Goal: Information Seeking & Learning: Learn about a topic

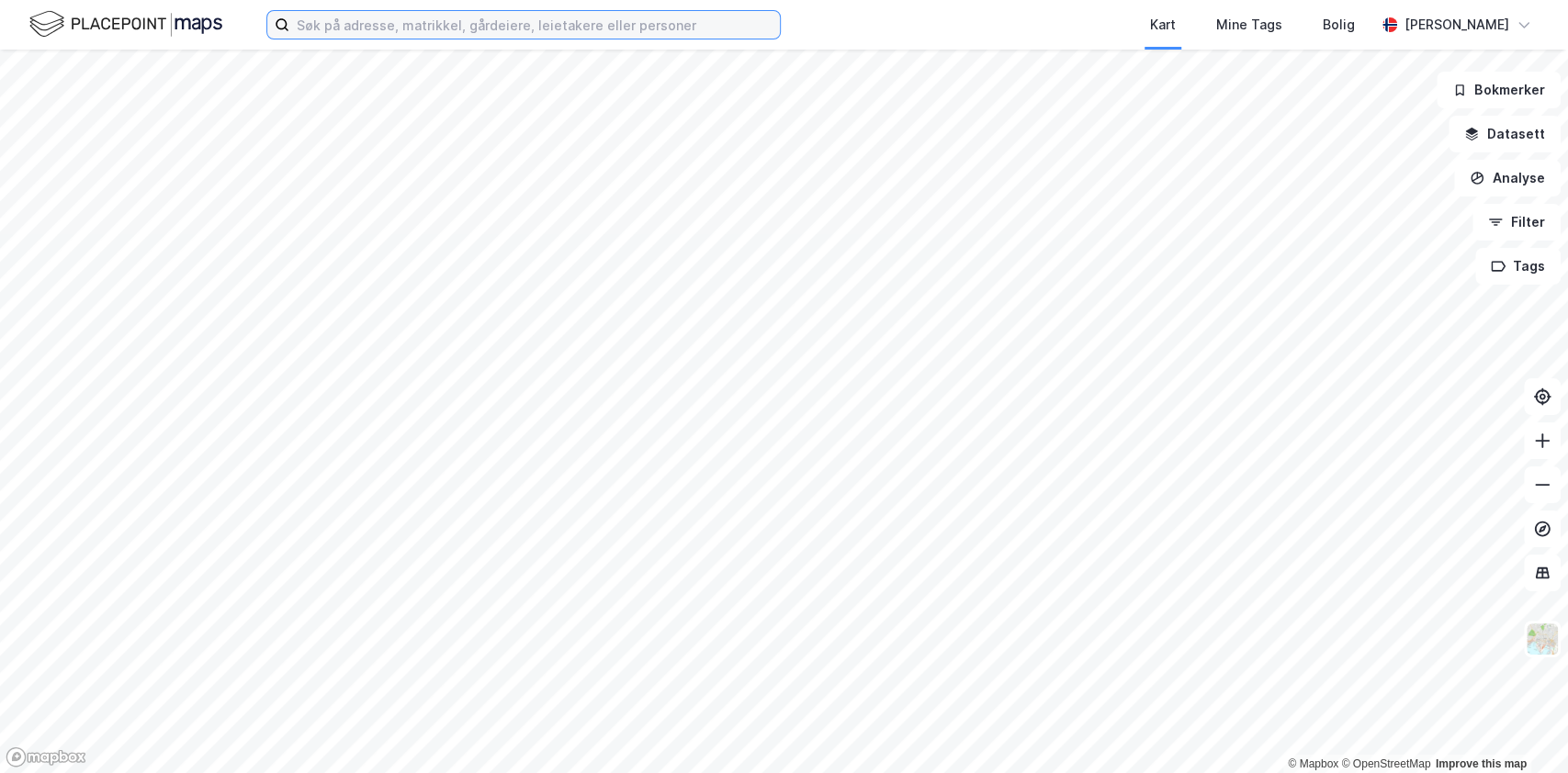
click at [333, 25] on input at bounding box center [535, 24] width 491 height 27
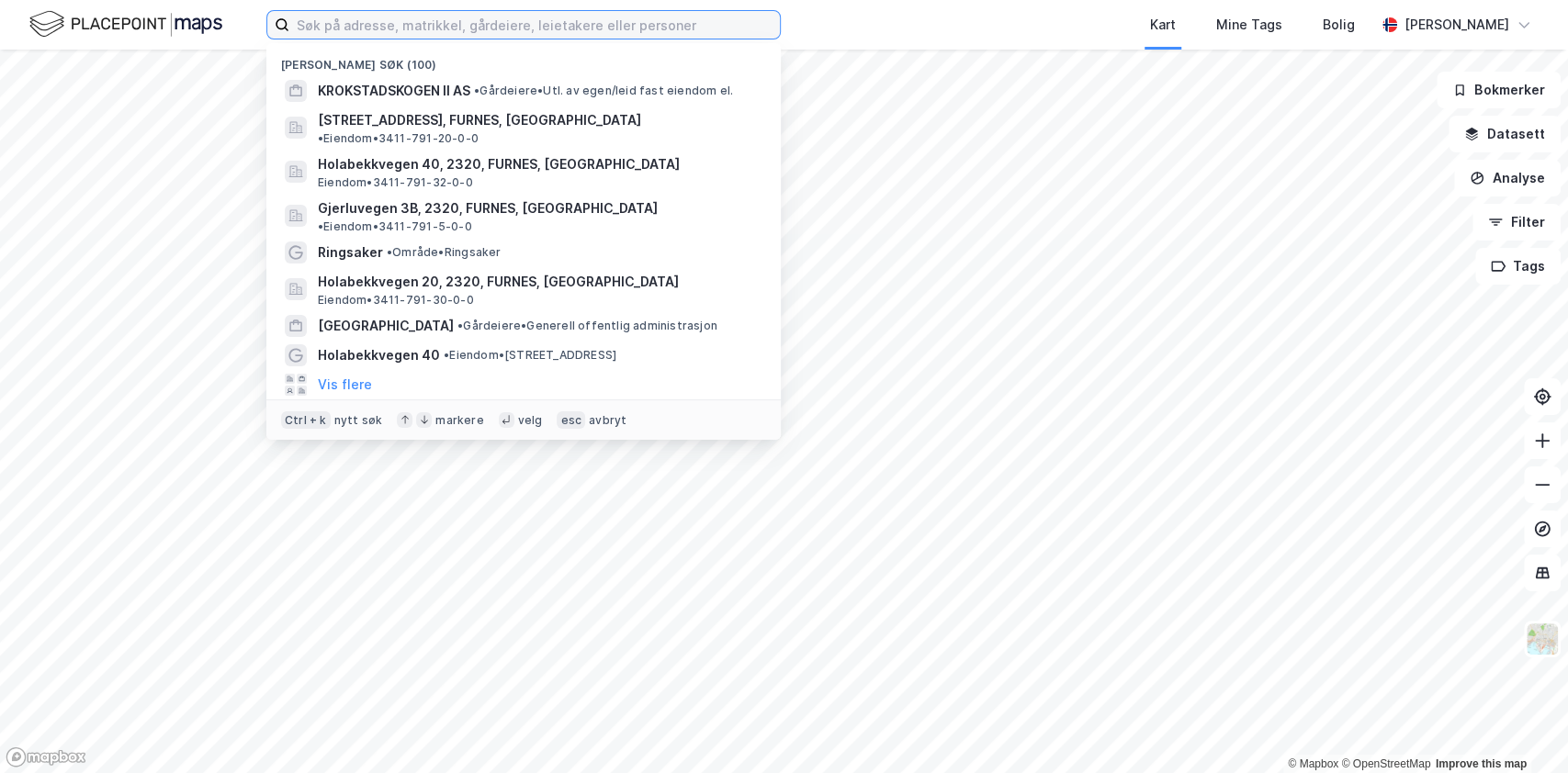
paste input "GJERLUVEGEN 3B"
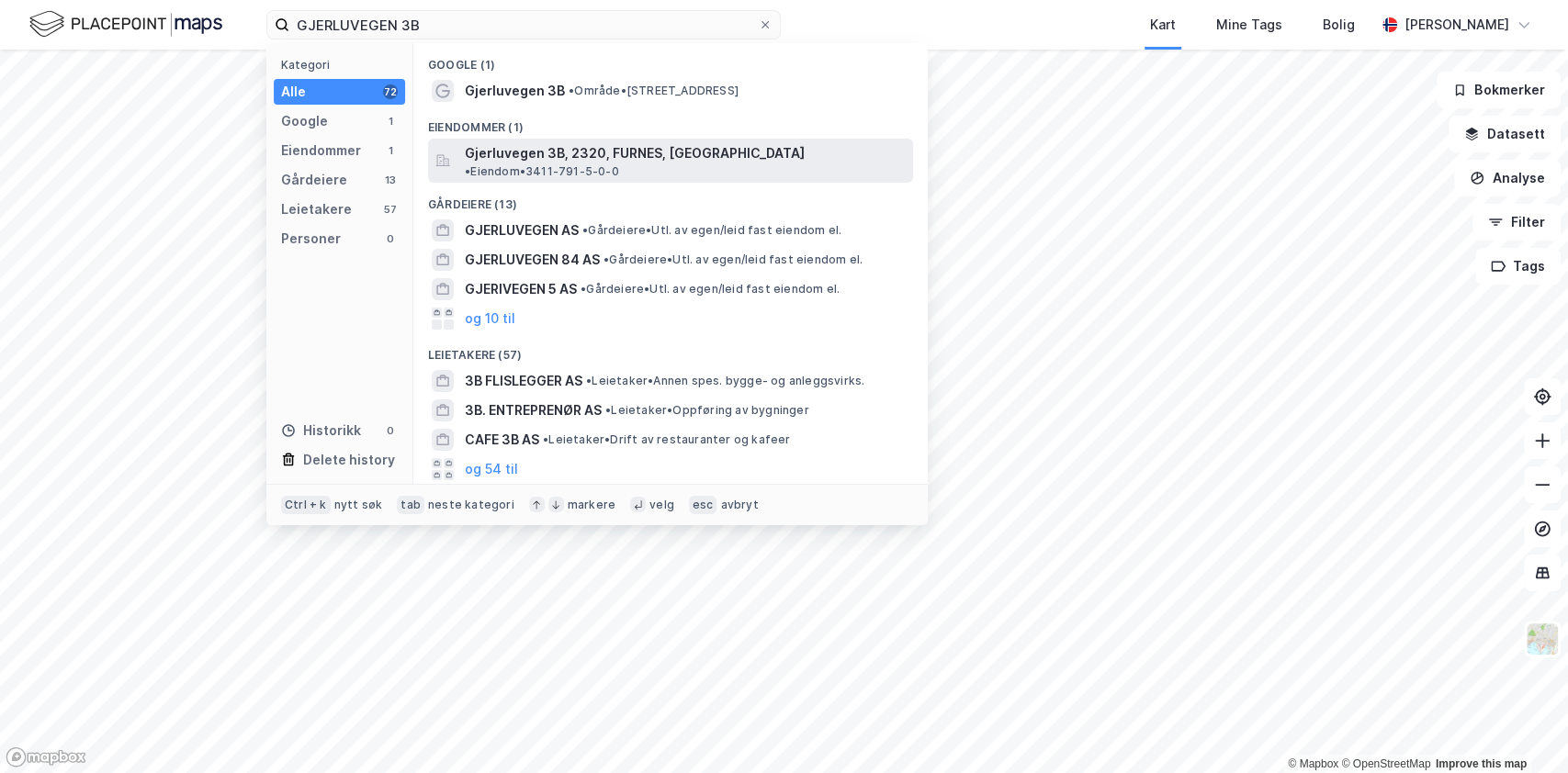
click at [520, 160] on span "Gjerluvegen 3B, 2320, FURNES, [GEOGRAPHIC_DATA]" at bounding box center [635, 153] width 340 height 22
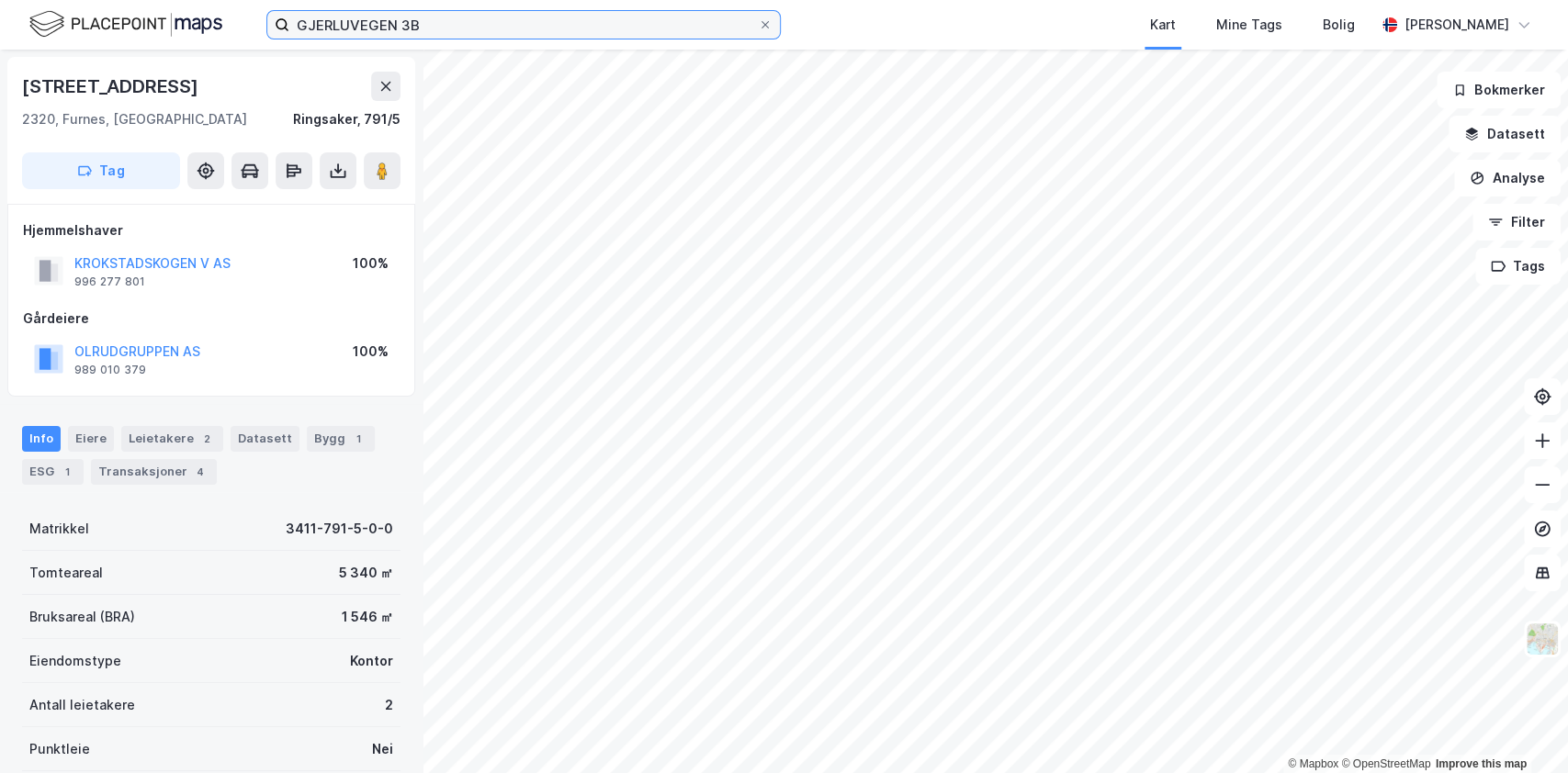
click at [506, 26] on input "GJERLUVEGEN 3B" at bounding box center [523, 24] width 469 height 27
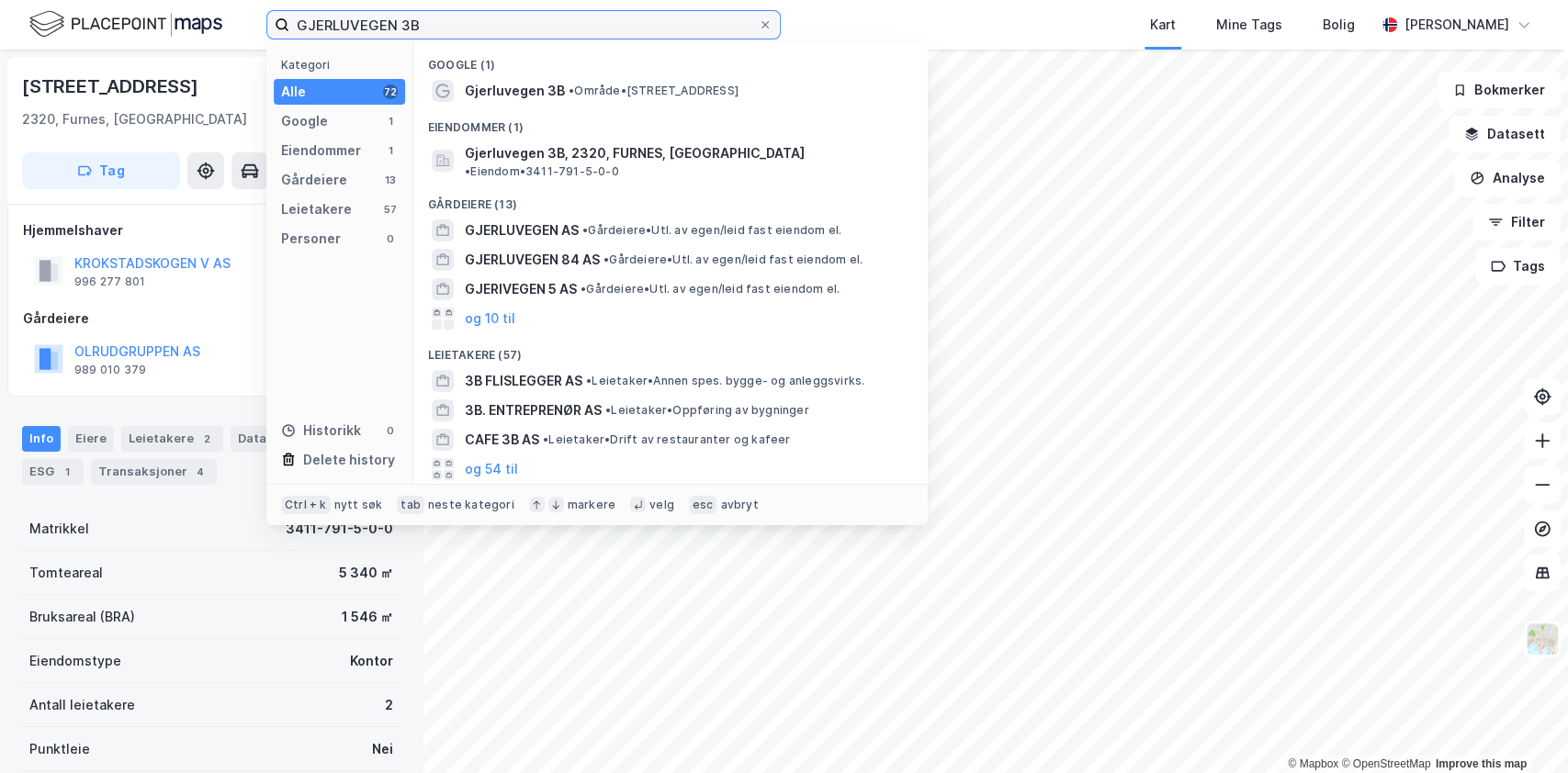
paste input "GJERLUVEGEN 1A"
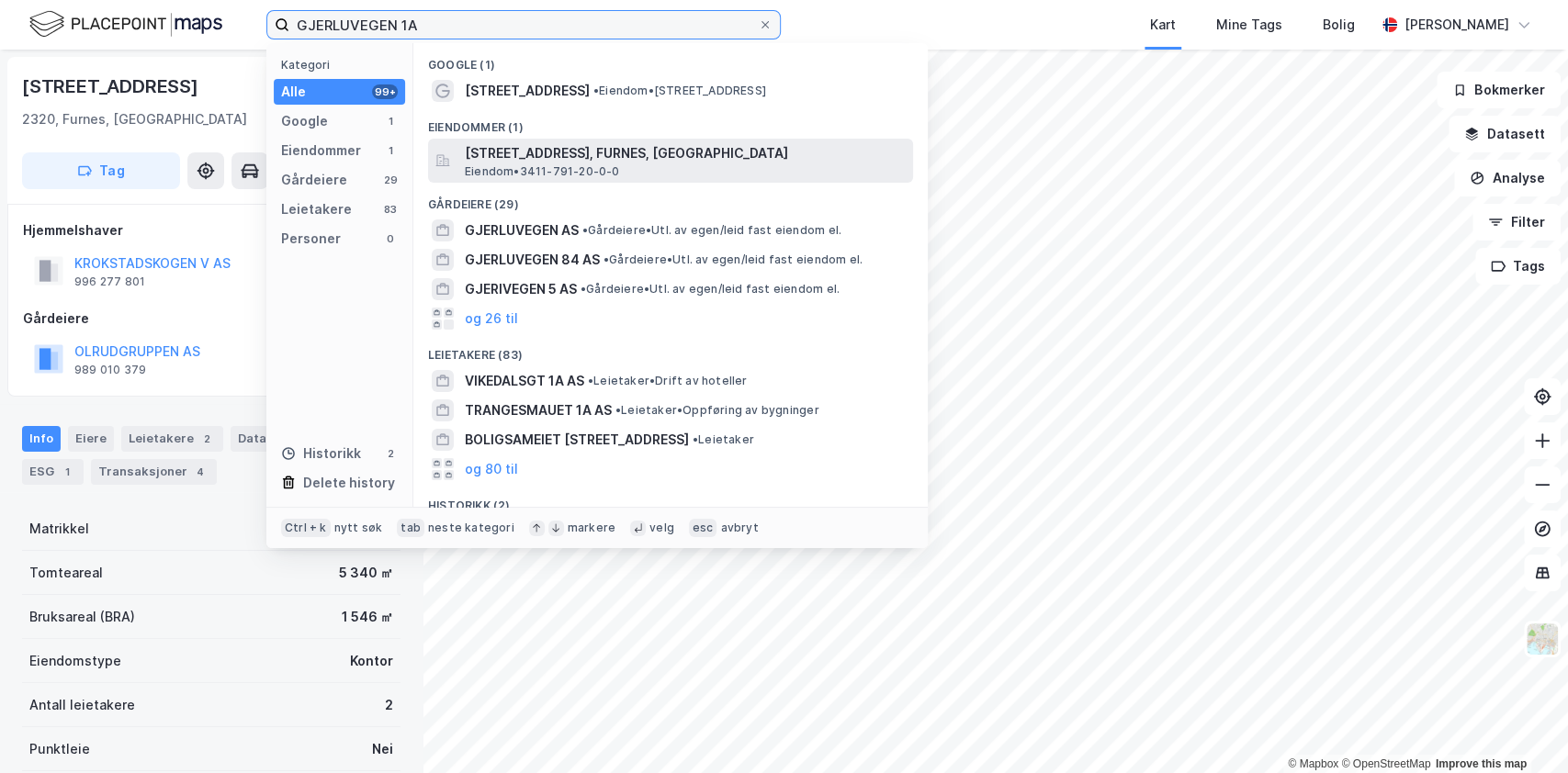
type input "GJERLUVEGEN 1A"
click at [540, 162] on span "[STREET_ADDRESS], FURNES, [GEOGRAPHIC_DATA]" at bounding box center [685, 153] width 441 height 22
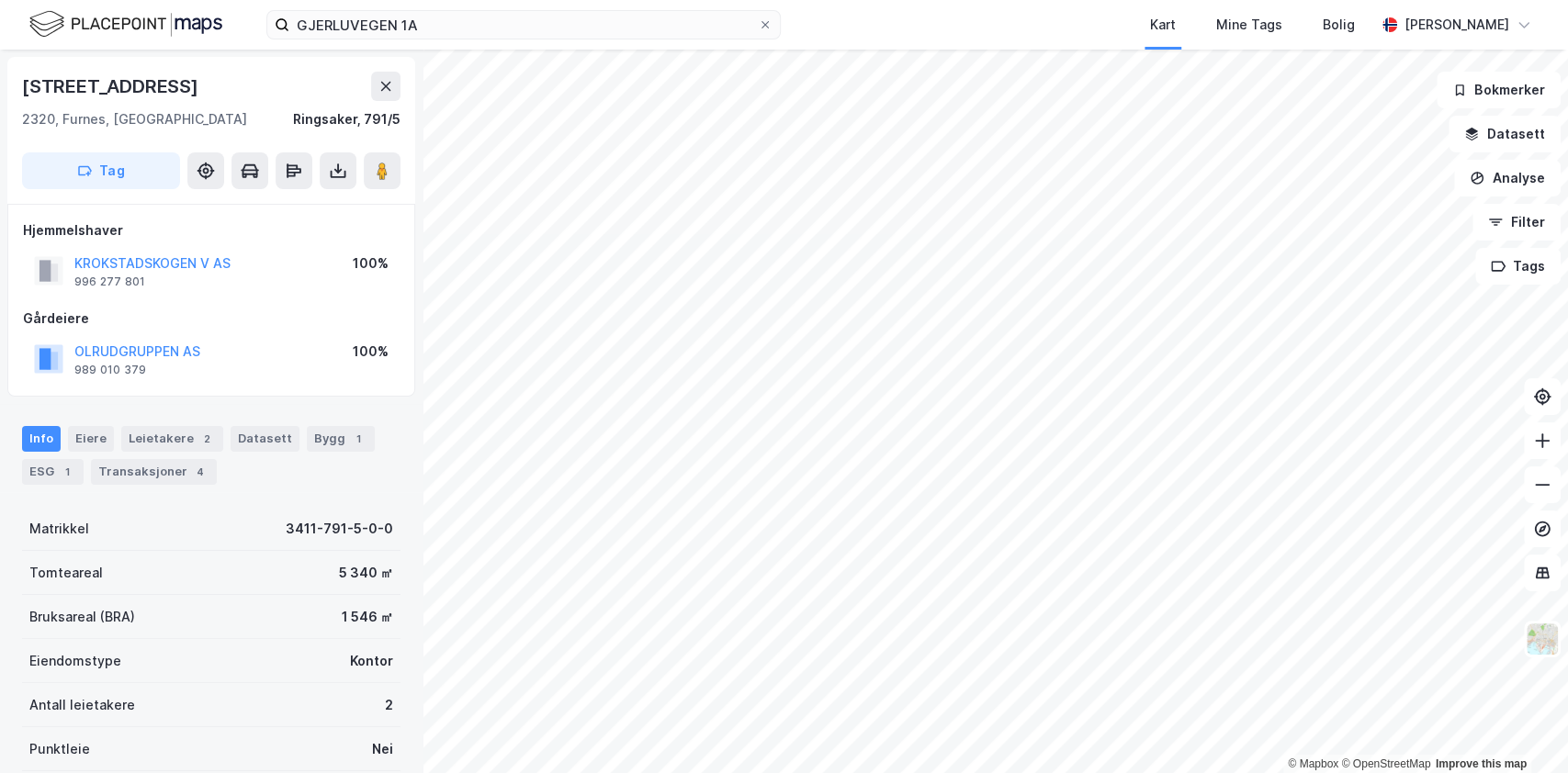
click at [903, 674] on html "GJERLUVEGEN 1A Kart Mine Tags Bolig [PERSON_NAME] © Mapbox © OpenStreetMap Impr…" at bounding box center [784, 386] width 1568 height 773
